Goal: Check status: Check status

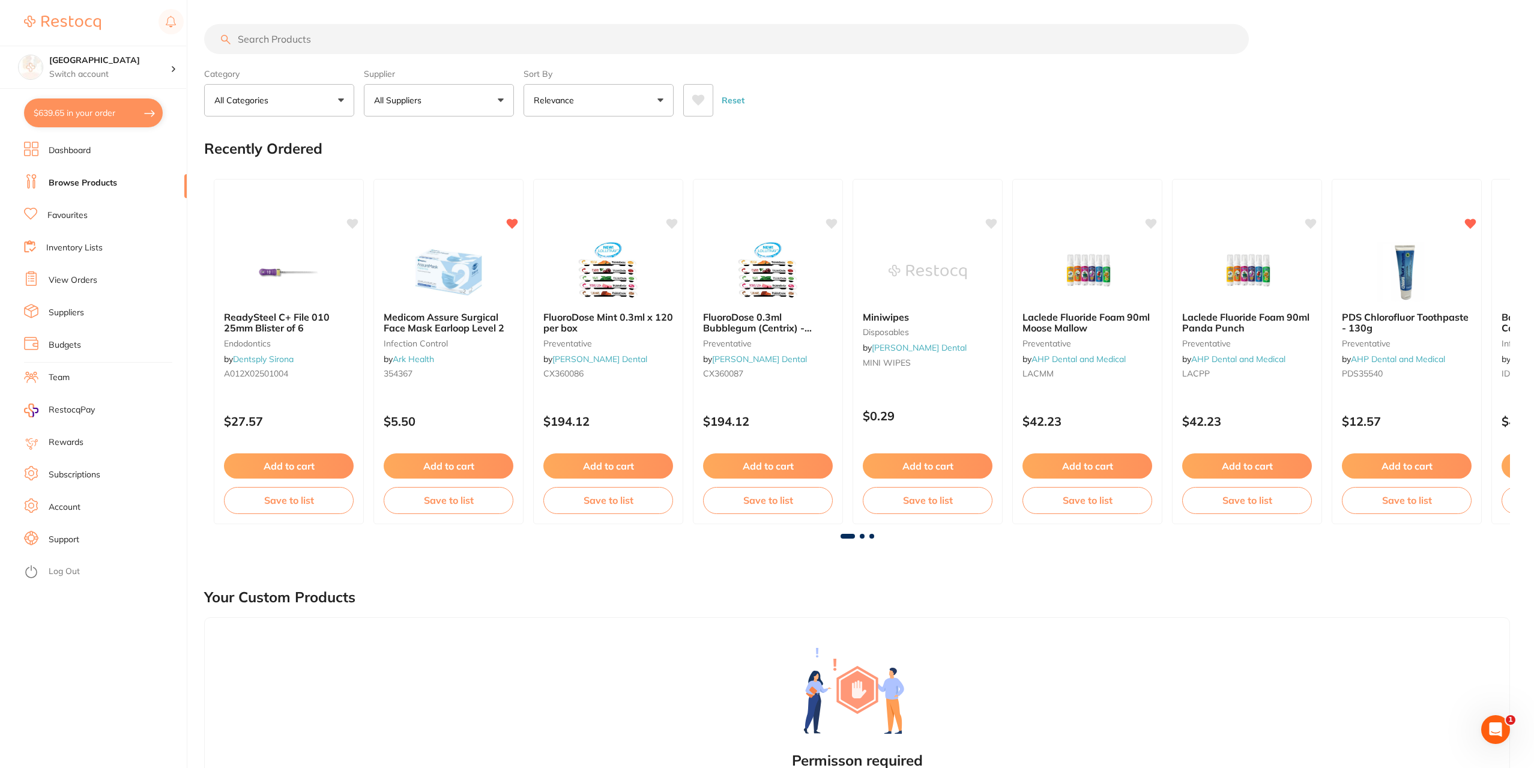
click at [88, 286] on link "View Orders" at bounding box center [73, 280] width 49 height 12
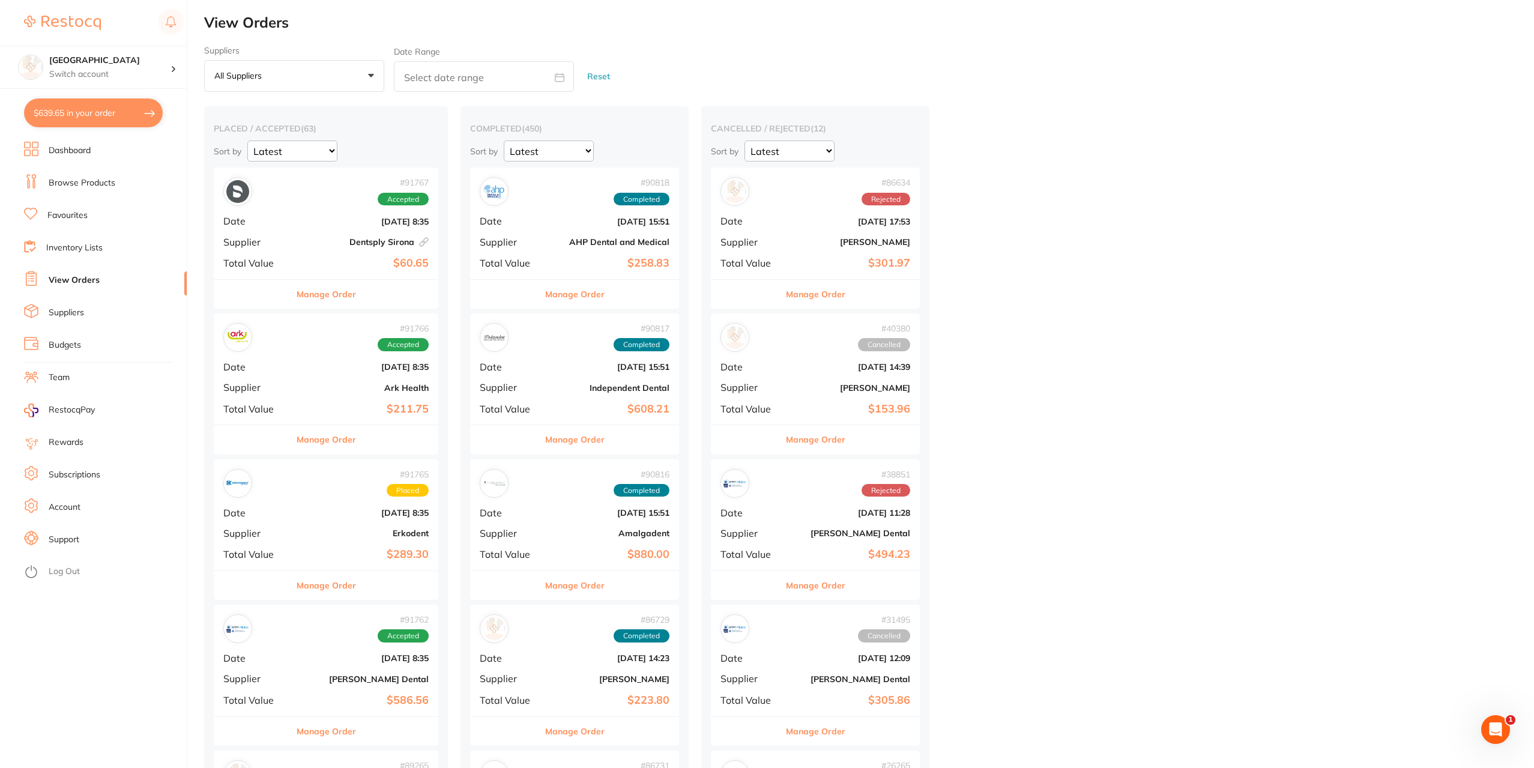
click at [343, 297] on button "Manage Order" at bounding box center [326, 294] width 59 height 29
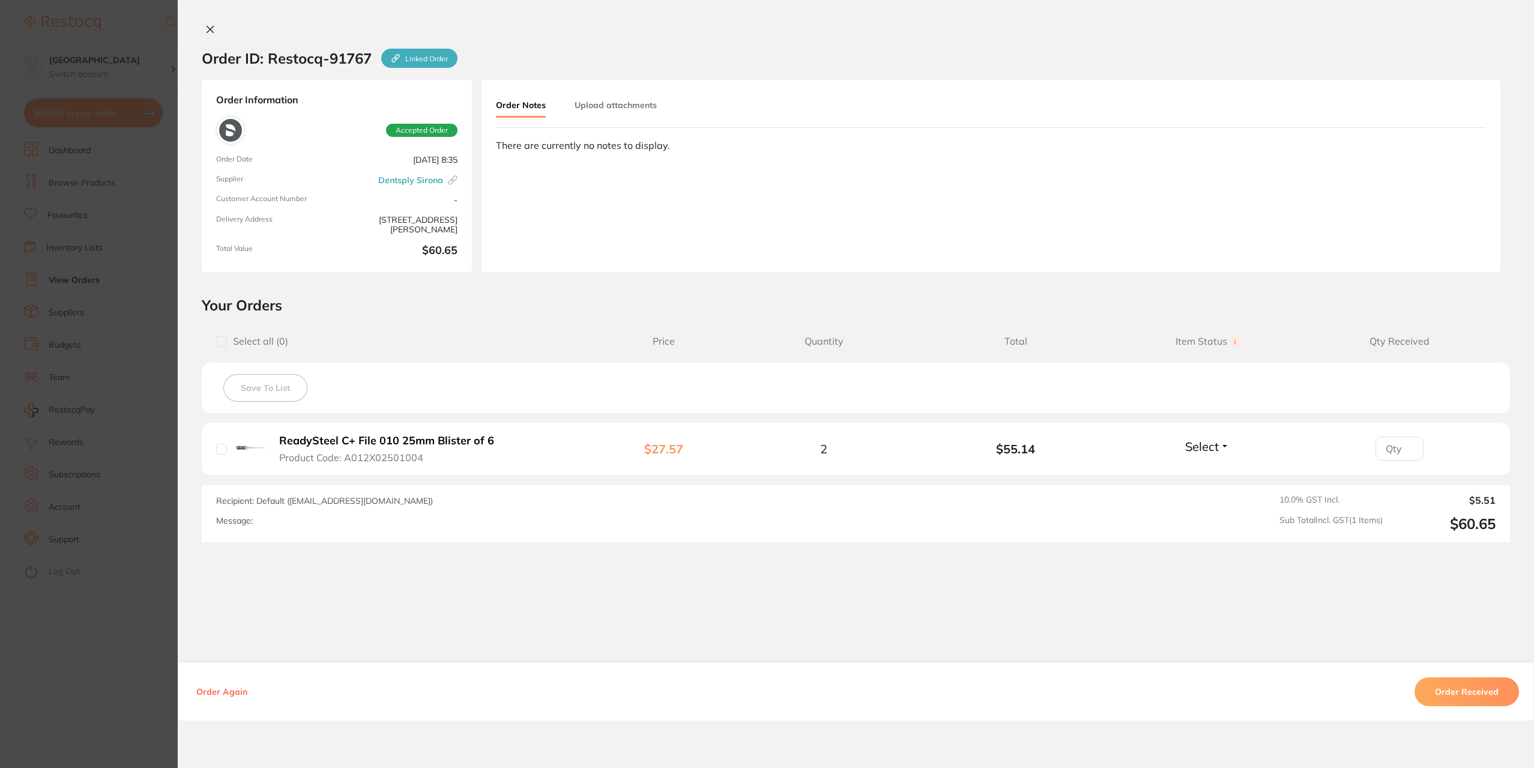
click at [1218, 448] on button "Select" at bounding box center [1208, 446] width 52 height 15
click at [1214, 470] on li "ReadySteel C+ File 010 25mm Blister of 6 Product Code: A012X02501004 $27.57 2 $…" at bounding box center [856, 449] width 1309 height 53
click at [1456, 701] on button "Order Received" at bounding box center [1467, 691] width 104 height 29
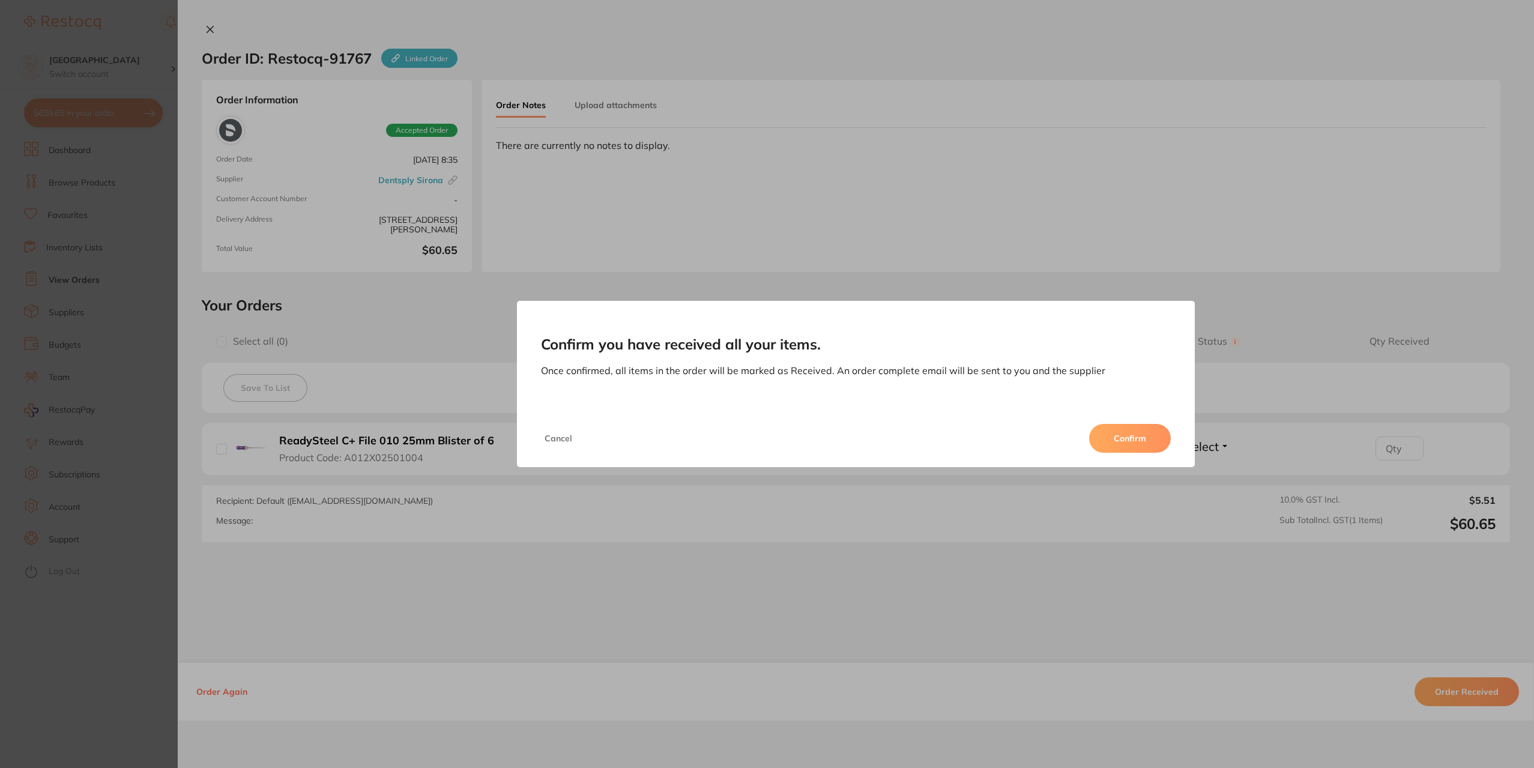
click at [1134, 440] on button "Confirm" at bounding box center [1130, 438] width 82 height 29
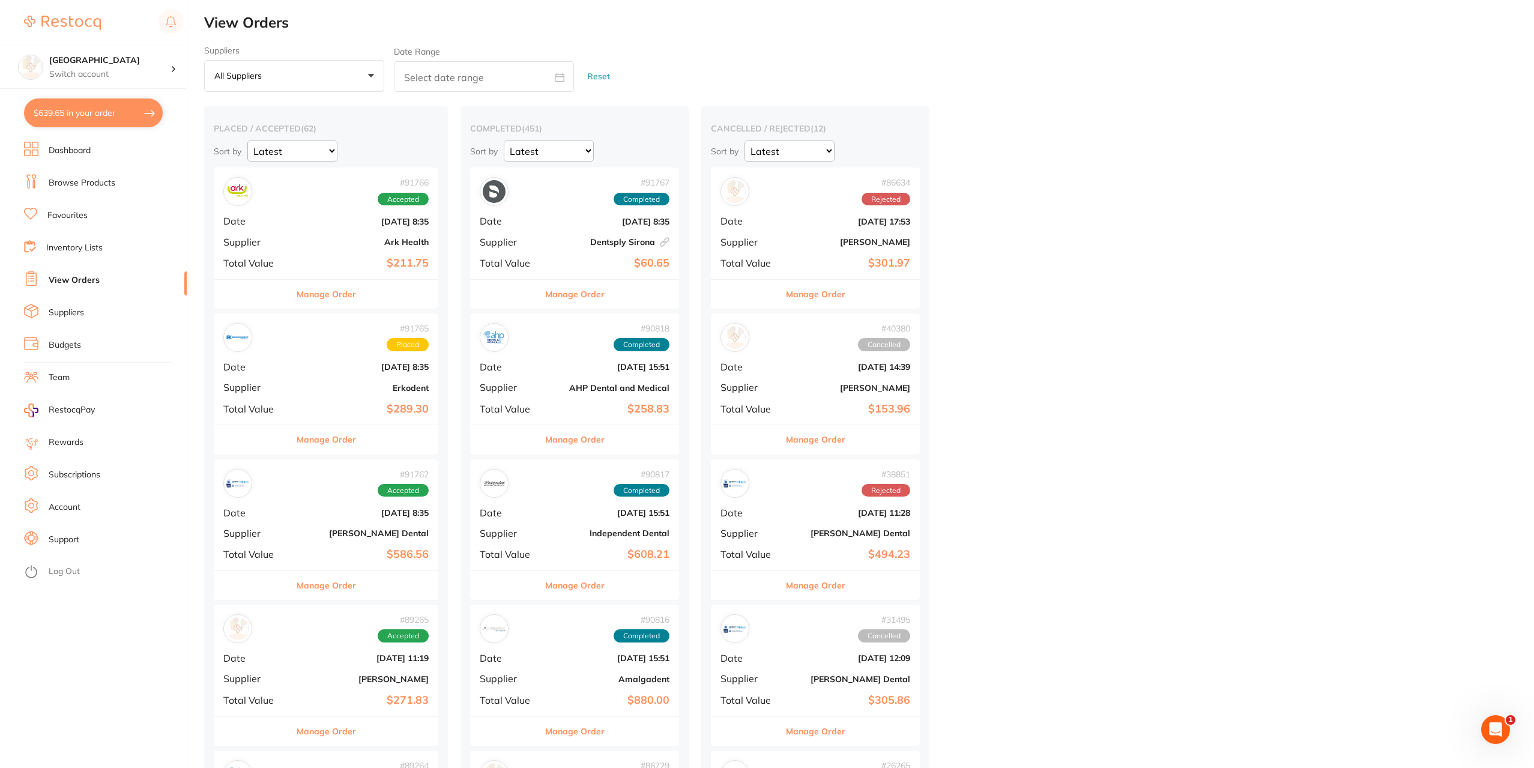
click at [327, 300] on button "Manage Order" at bounding box center [326, 294] width 59 height 29
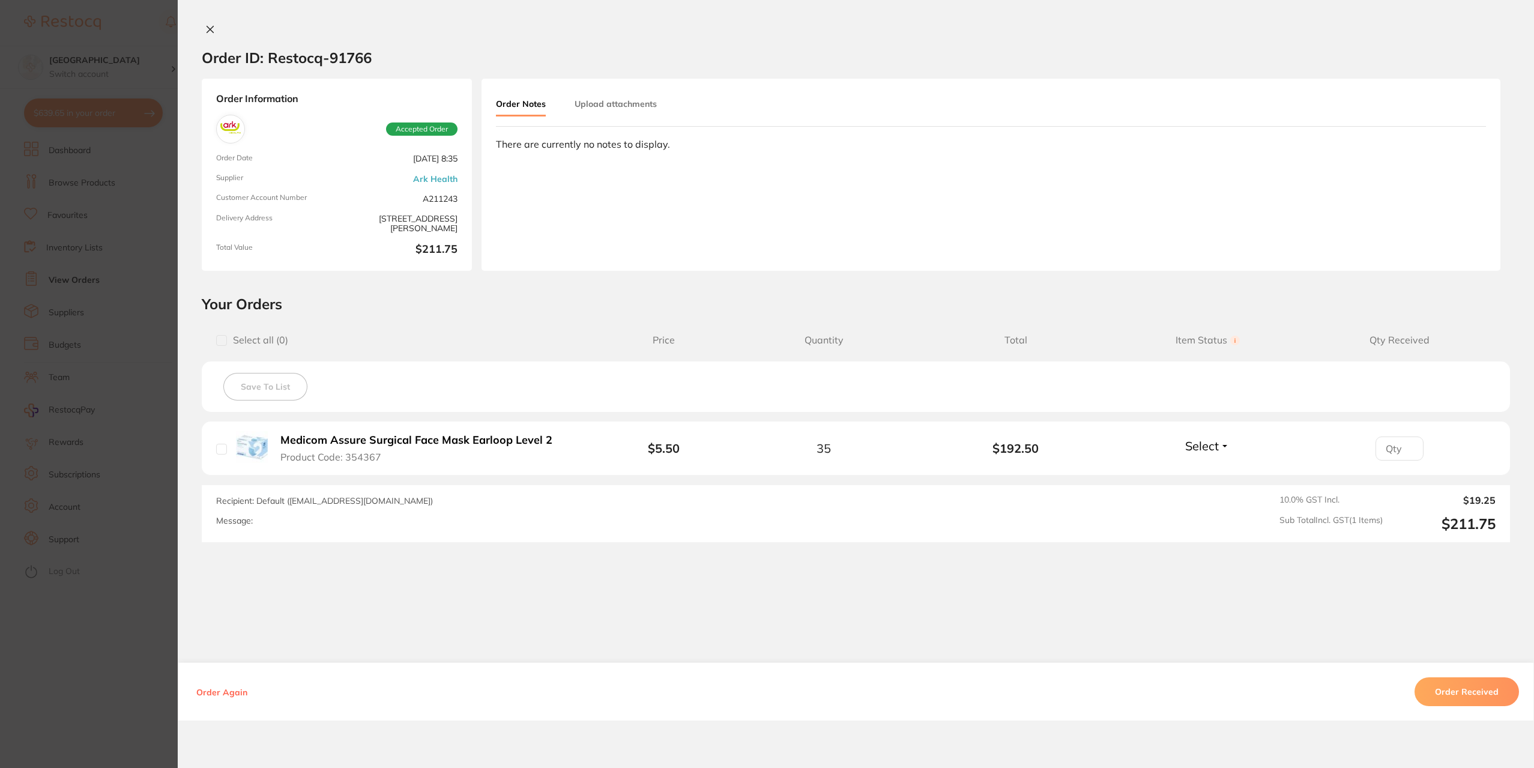
click at [1193, 426] on li "Medicom Assure Surgical Face Mask Earloop Level 2 Product Code: 354367 $5.50 35…" at bounding box center [856, 449] width 1309 height 54
click at [1202, 445] on span "Select" at bounding box center [1203, 445] width 34 height 15
click at [1220, 474] on ul "Received Back Order" at bounding box center [1208, 481] width 46 height 46
click at [1207, 435] on span "Received" at bounding box center [1208, 435] width 31 height 0
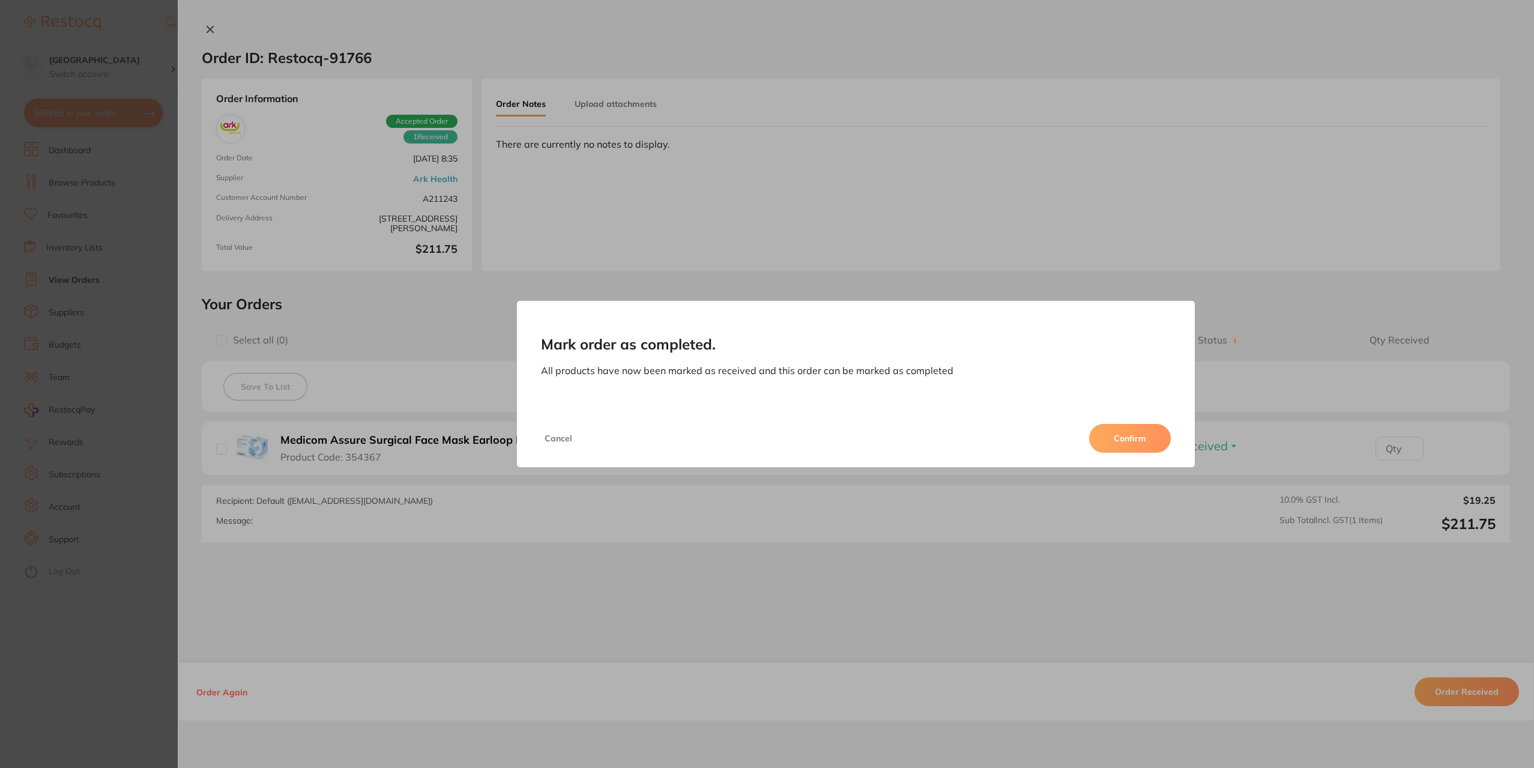
click at [1116, 439] on button "Confirm" at bounding box center [1130, 438] width 82 height 29
